Goal: Information Seeking & Learning: Learn about a topic

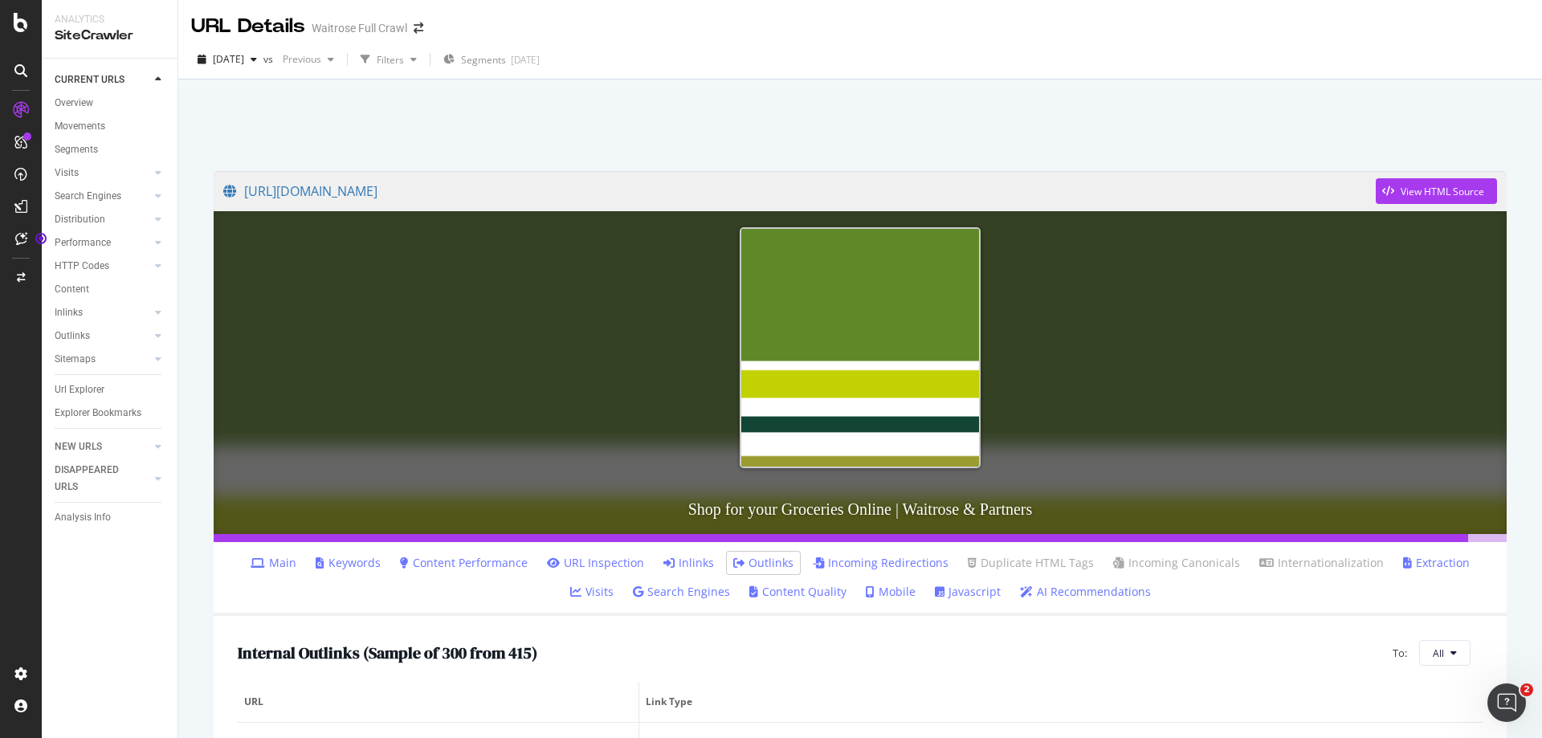
scroll to position [883, 0]
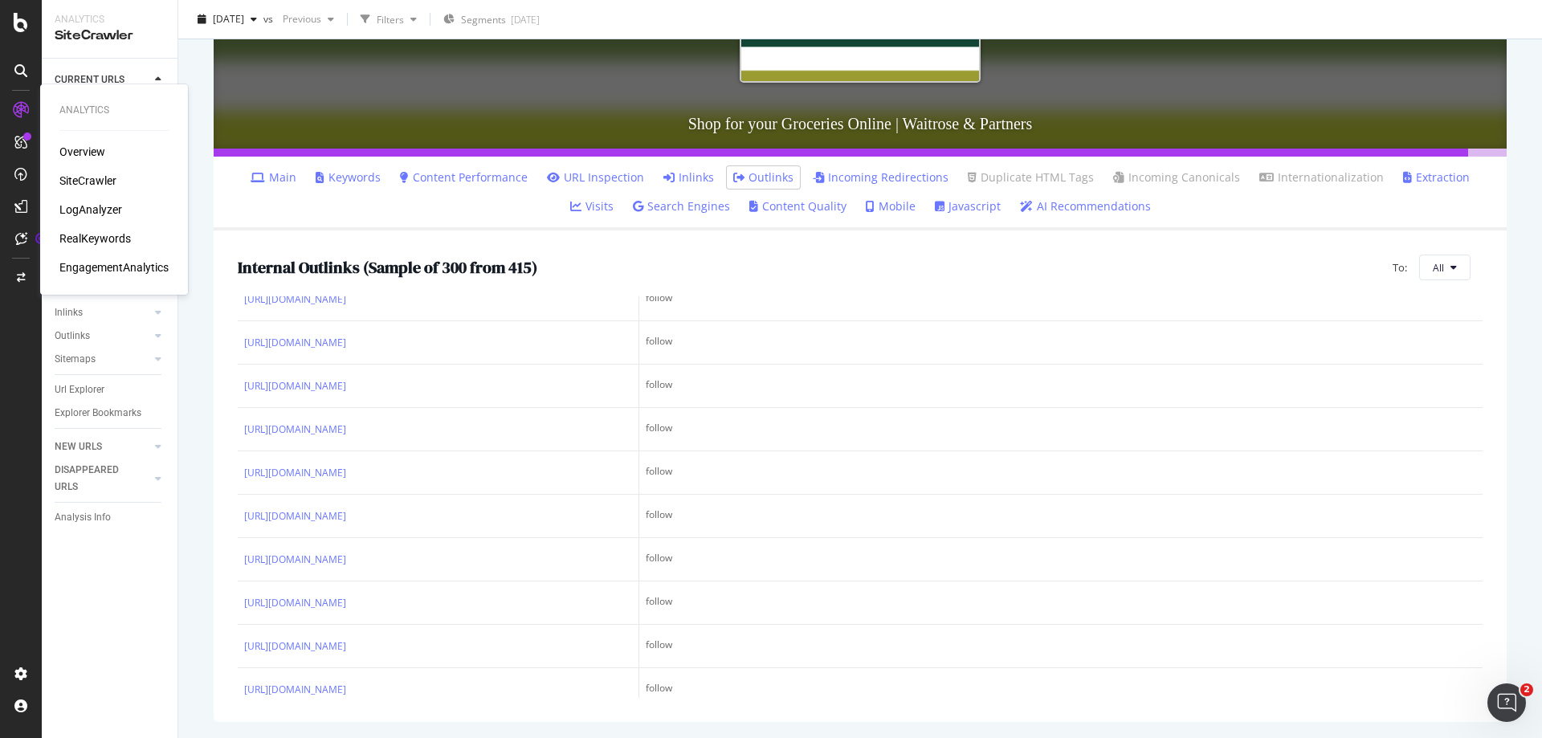
click at [86, 243] on div "RealKeywords" at bounding box center [94, 238] width 71 height 16
